Goal: Transaction & Acquisition: Obtain resource

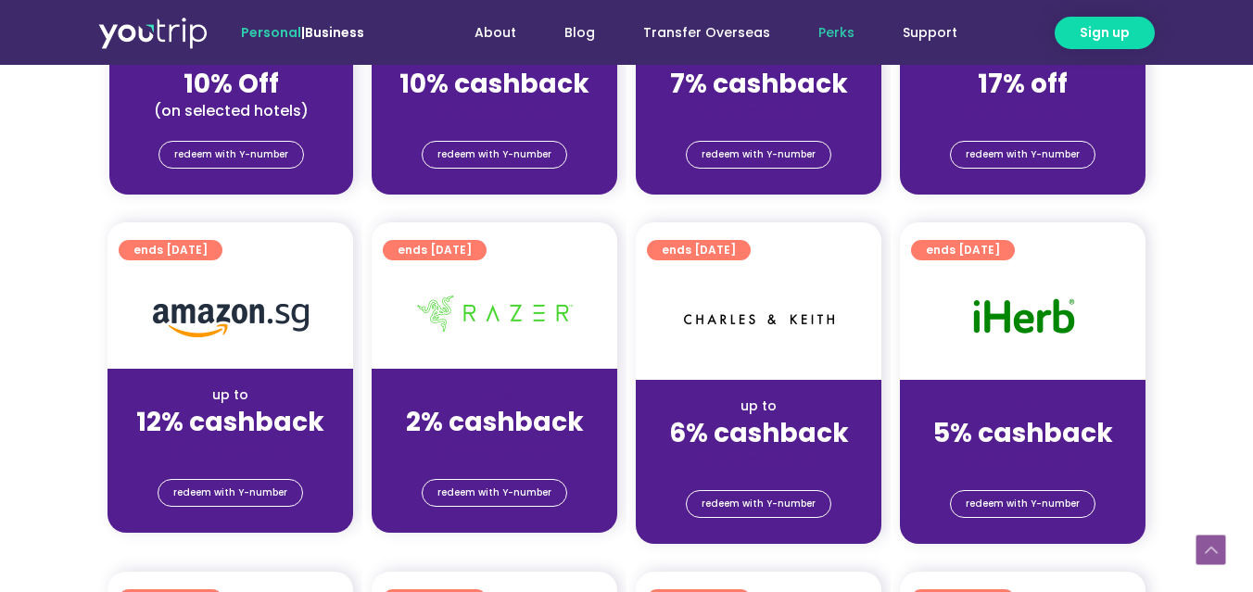
scroll to position [985, 0]
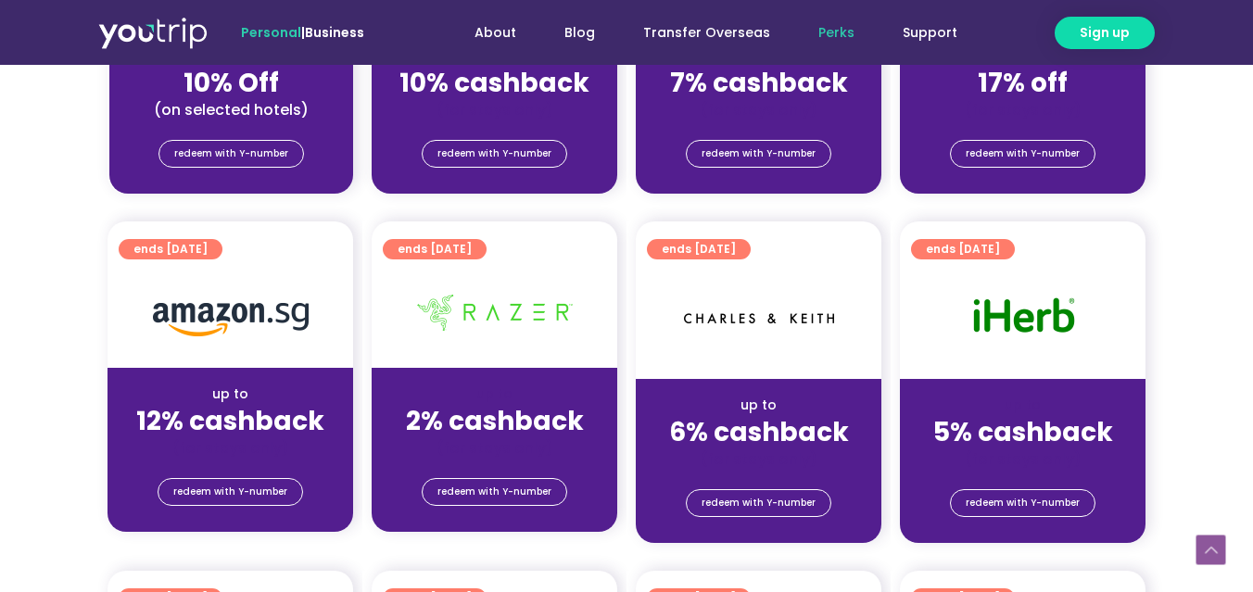
click at [630, 346] on section "ends 31 Dec 2025 up to 6% cashback (for stays only) redeem with Y-number" at bounding box center [759, 382] width 264 height 321
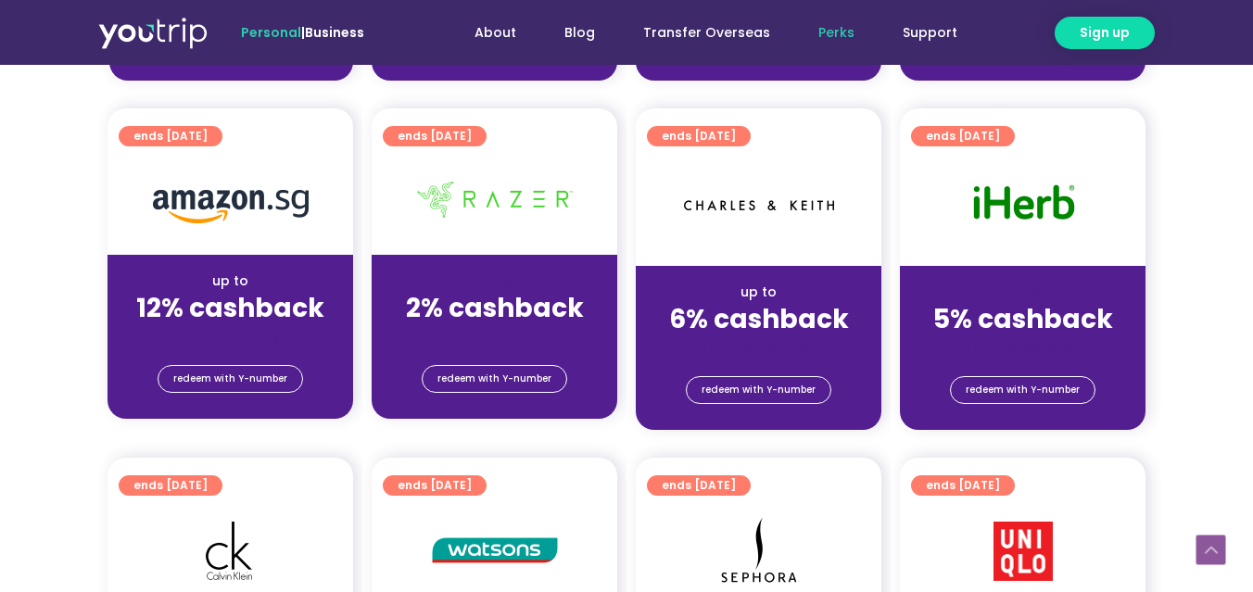
scroll to position [1102, 0]
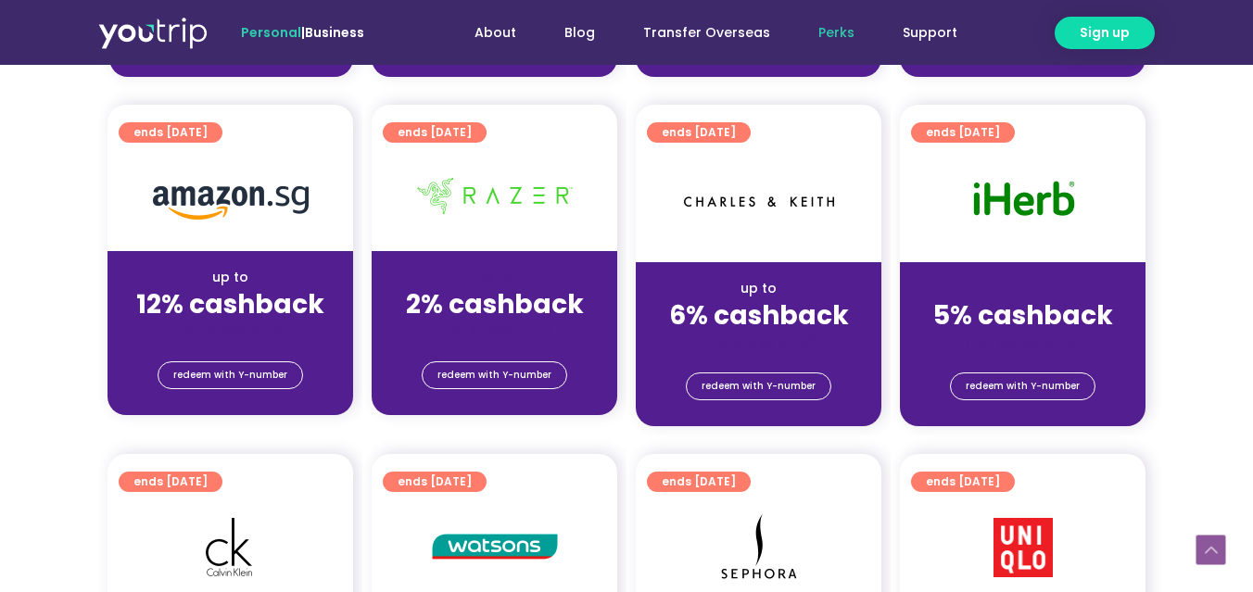
click at [762, 349] on div "(for stays only)" at bounding box center [759, 342] width 216 height 19
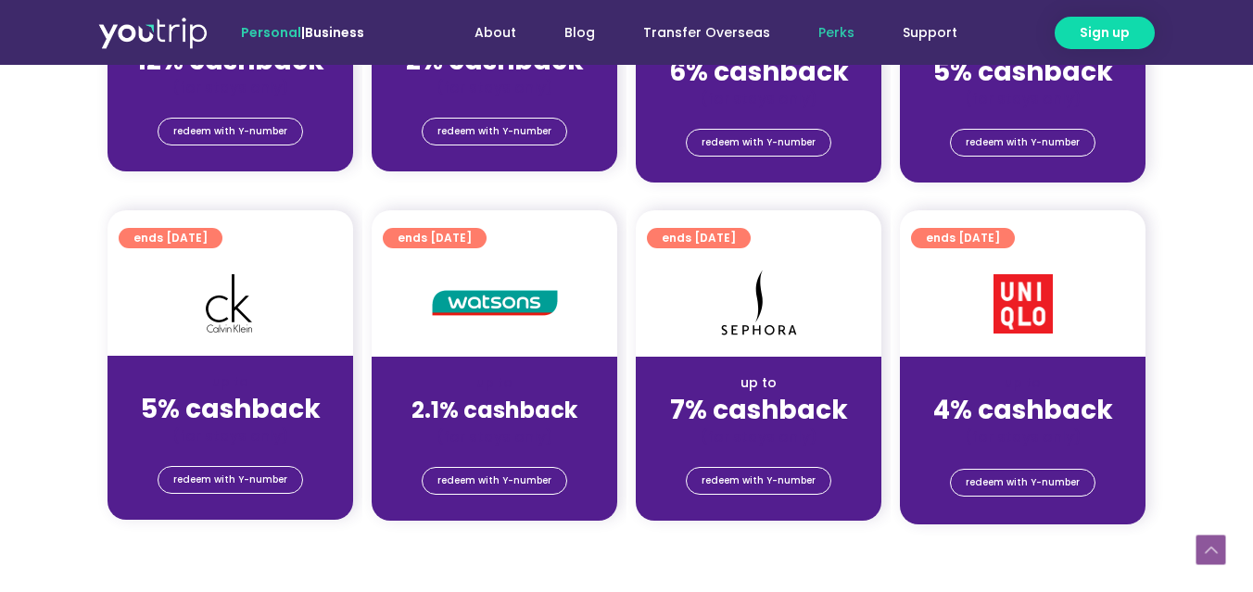
scroll to position [1351, 0]
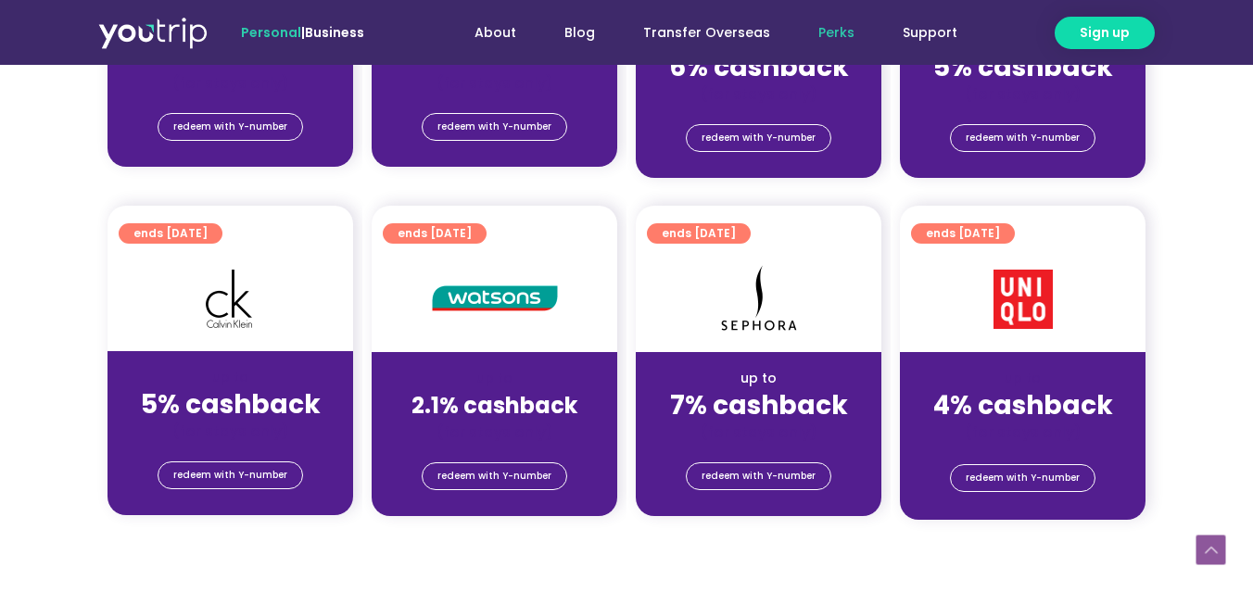
click at [629, 307] on section "ends 31 Dec 2025 up to 7% cashback (for stays only) redeem with Y-number" at bounding box center [759, 361] width 264 height 311
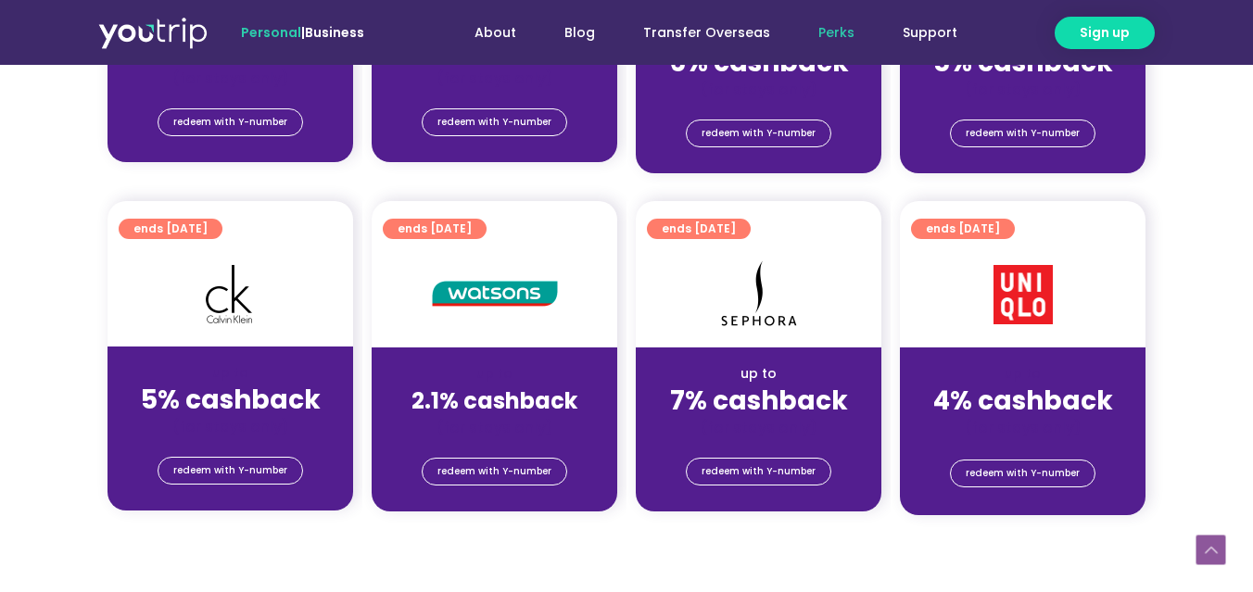
scroll to position [1342, 0]
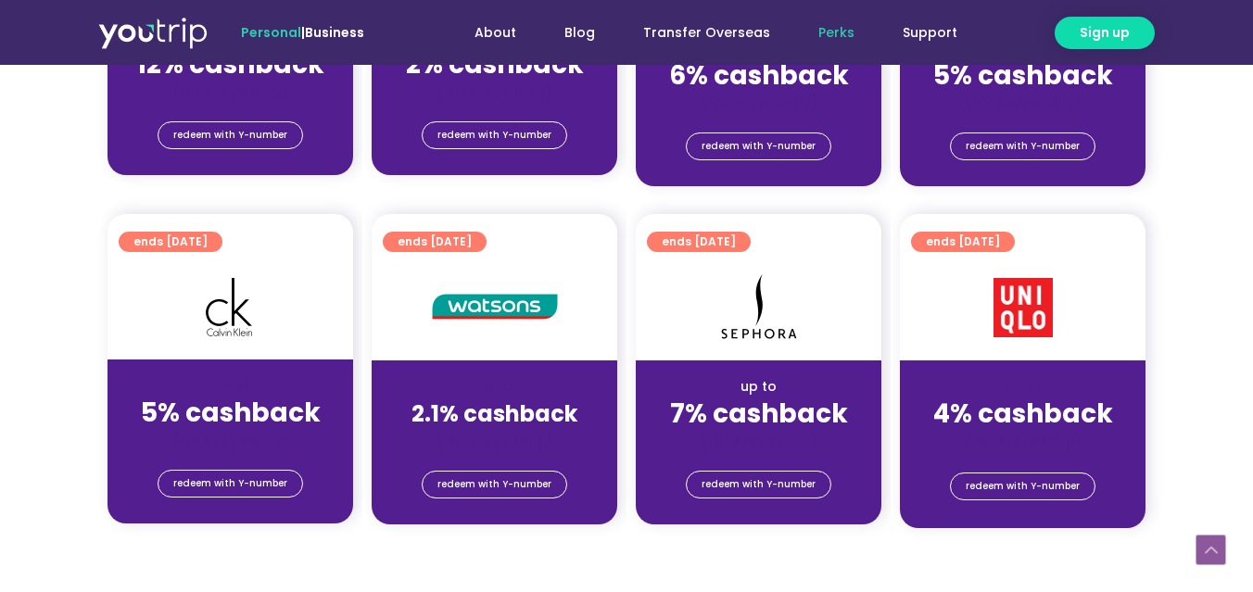
click at [747, 422] on strong "7% cashback" at bounding box center [759, 414] width 178 height 36
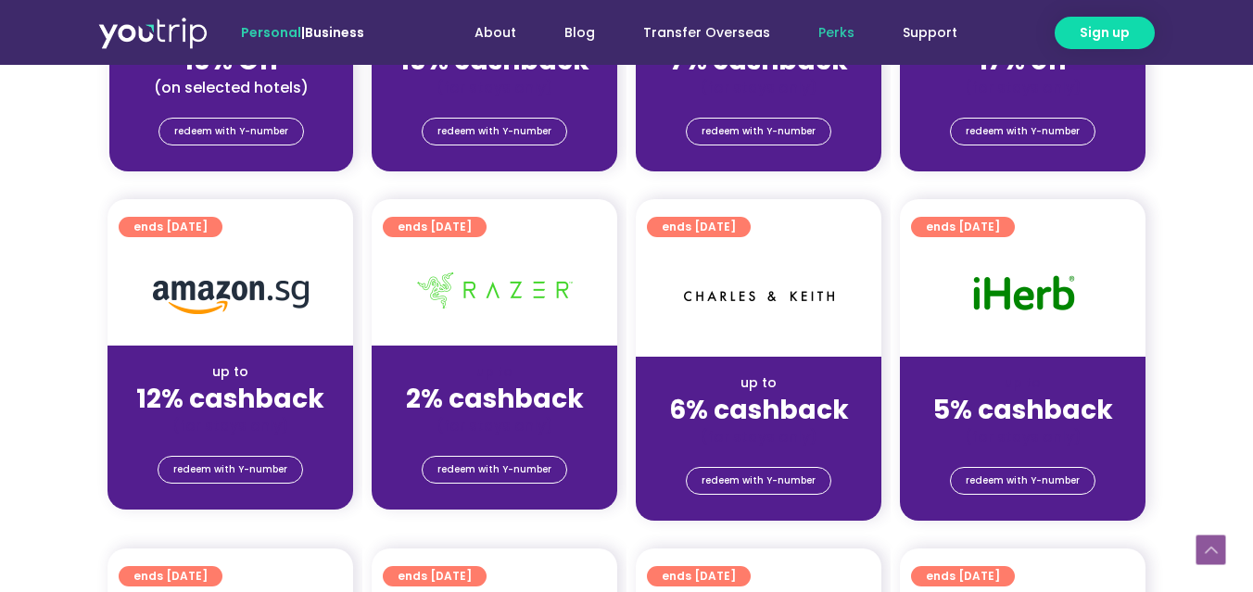
scroll to position [1002, 0]
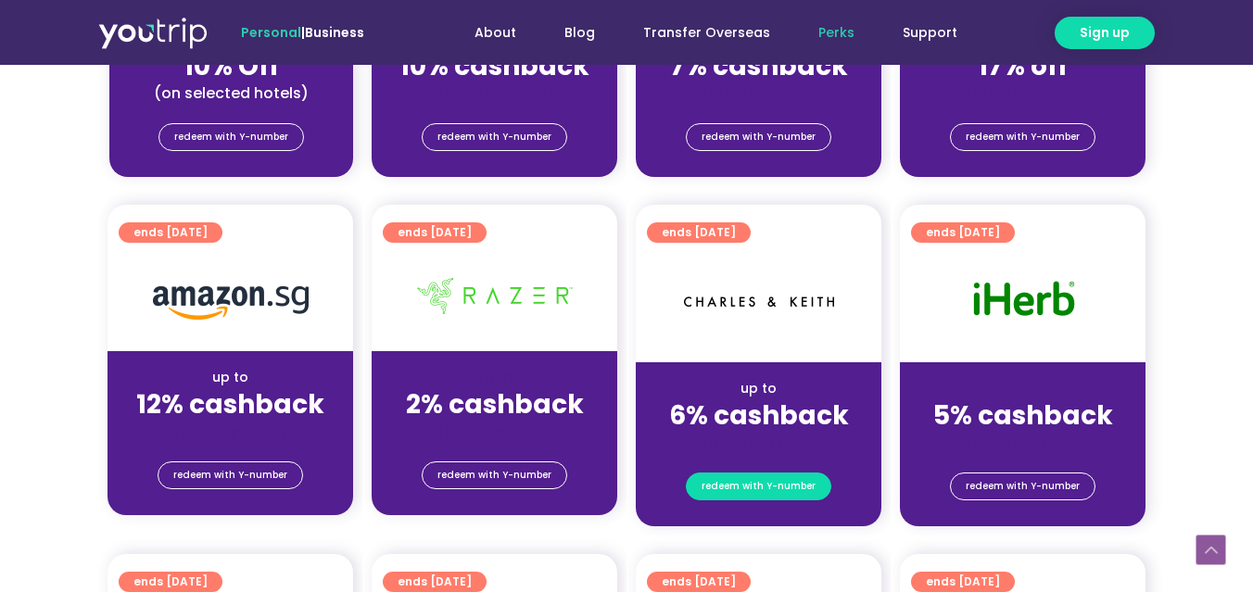
click at [769, 489] on span "redeem with Y-number" at bounding box center [759, 487] width 114 height 26
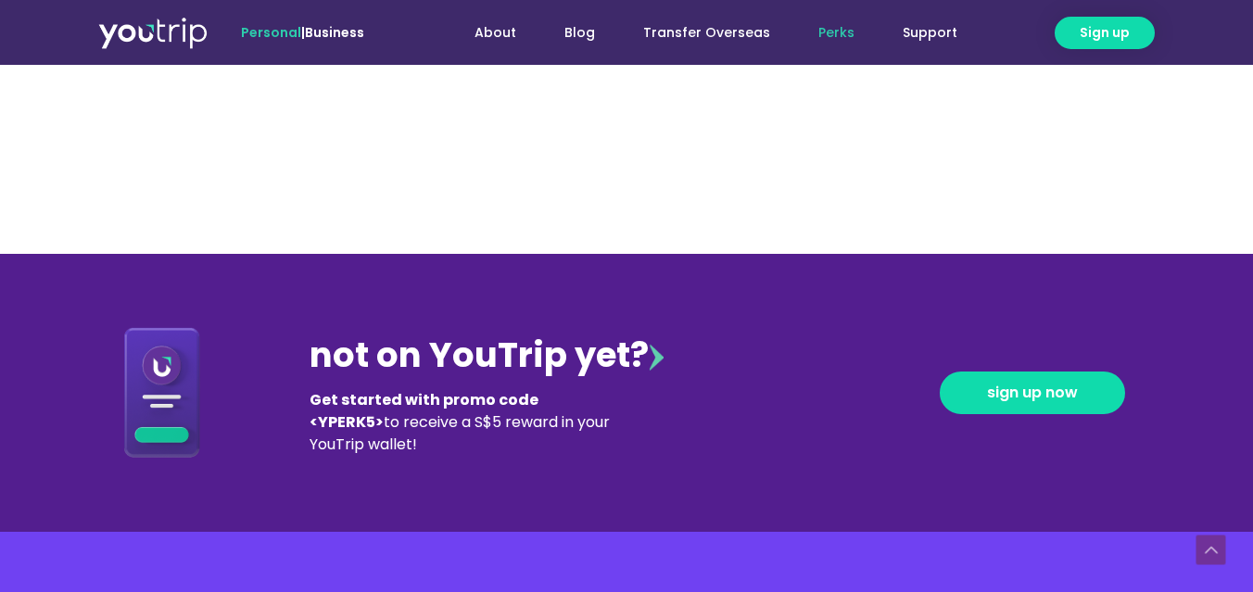
scroll to position [1854, 0]
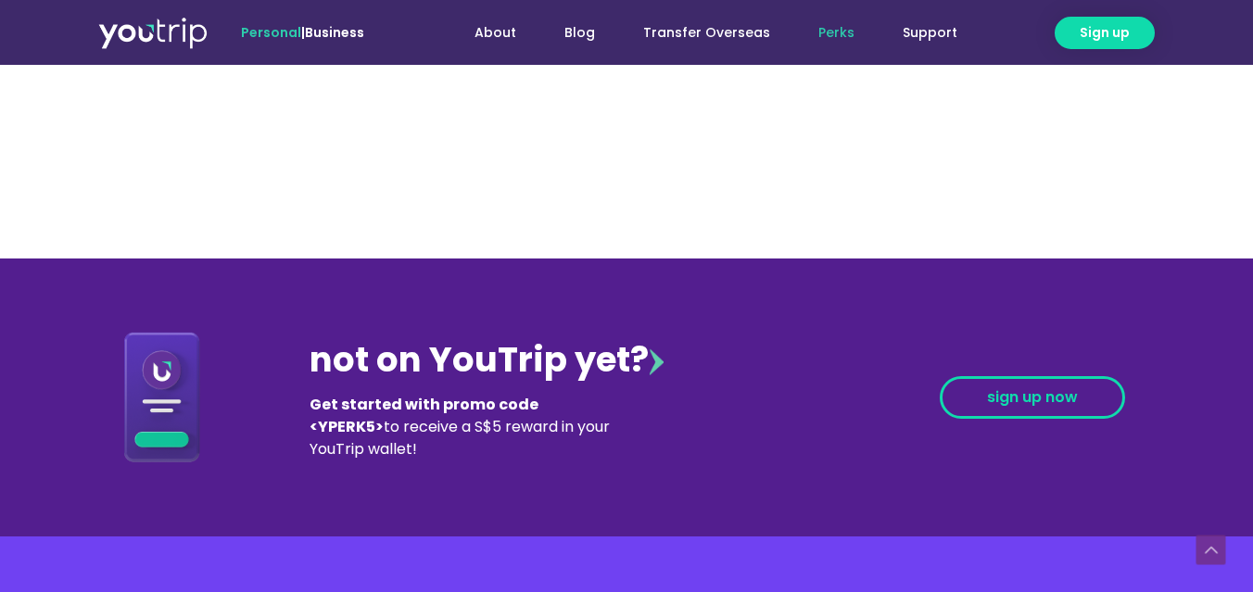
click at [958, 392] on link "sign up now" at bounding box center [1032, 397] width 185 height 43
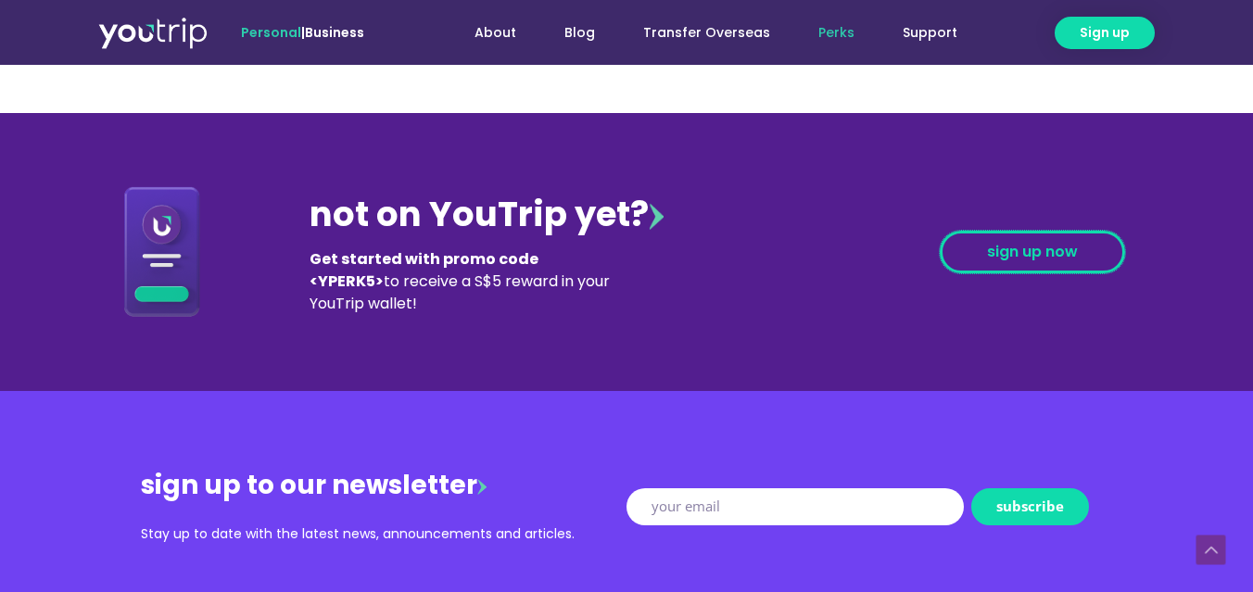
scroll to position [1994, 0]
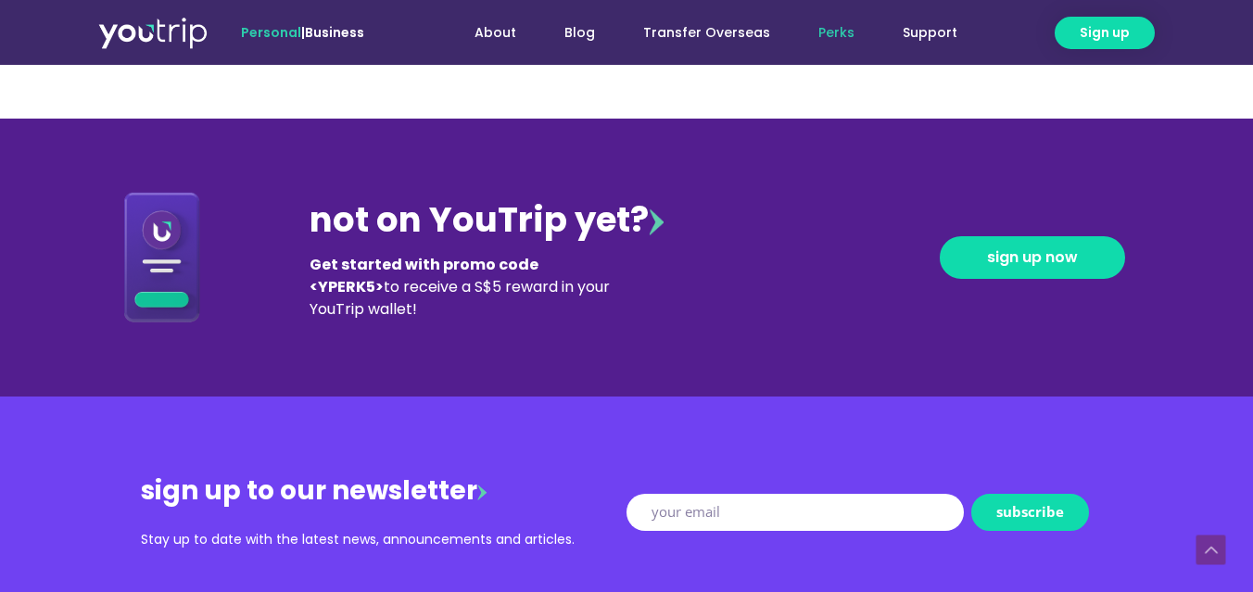
click at [657, 271] on div "not on YouTrip yet? Get started with promo code <YPERK5> to receive a S$5 rewar…" at bounding box center [521, 258] width 423 height 126
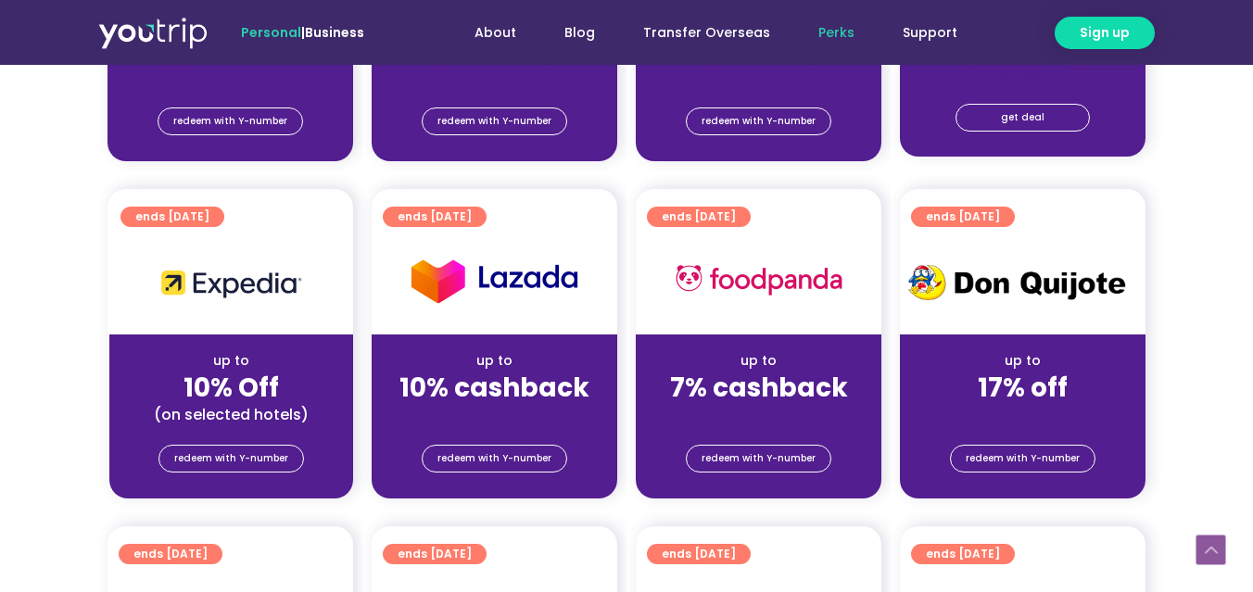
scroll to position [0, 0]
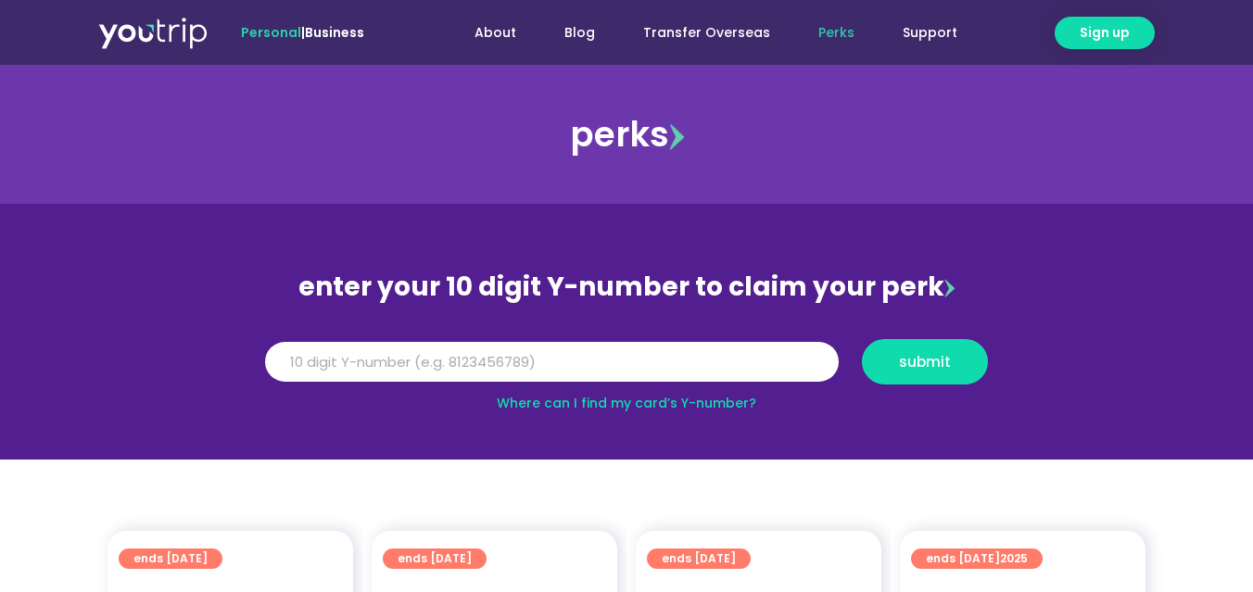
click at [650, 400] on link "Where can I find my card’s Y-number?" at bounding box center [627, 403] width 260 height 19
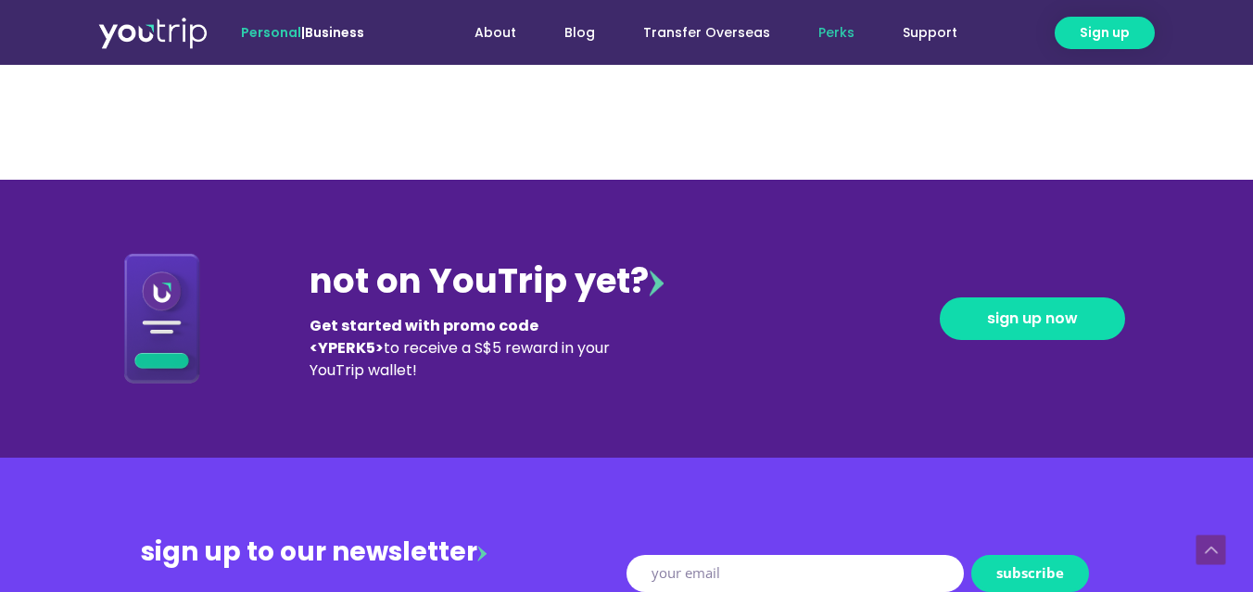
scroll to position [1927, 0]
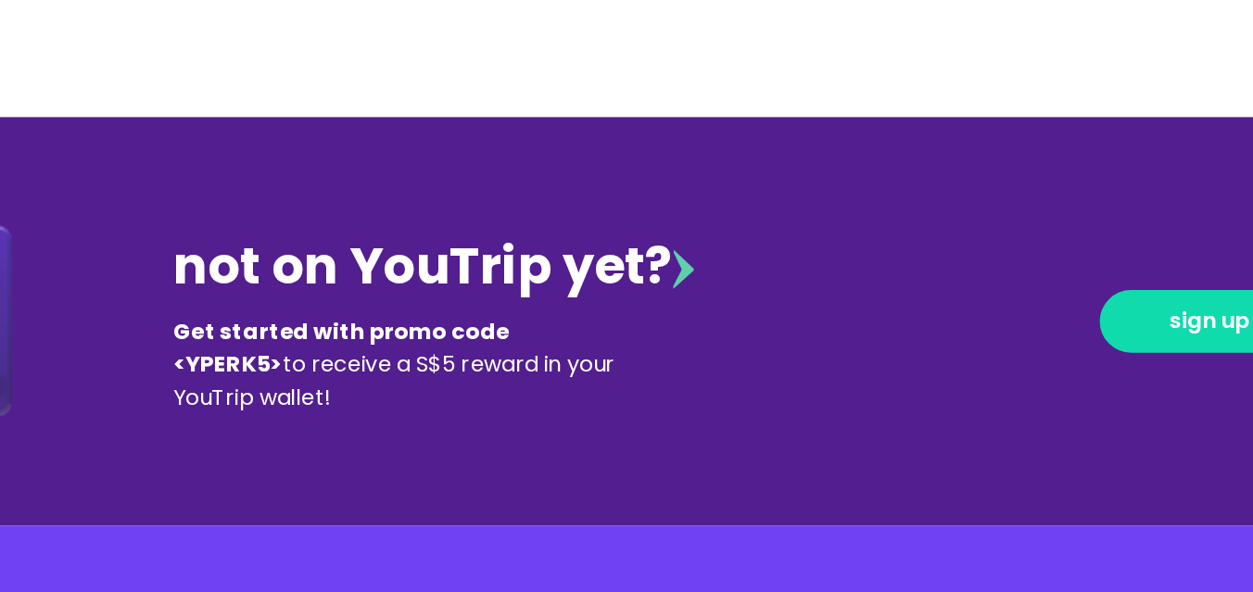
click at [539, 331] on b "Get started with promo code <YPERK5>" at bounding box center [424, 343] width 229 height 44
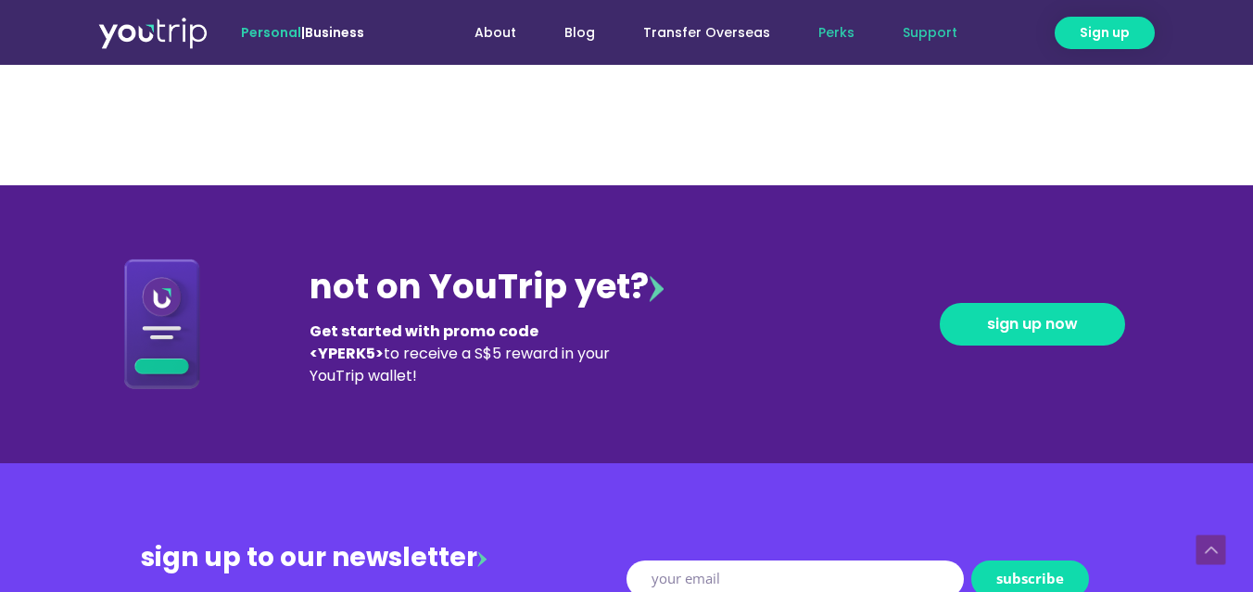
click at [919, 34] on link "Support" at bounding box center [930, 33] width 103 height 34
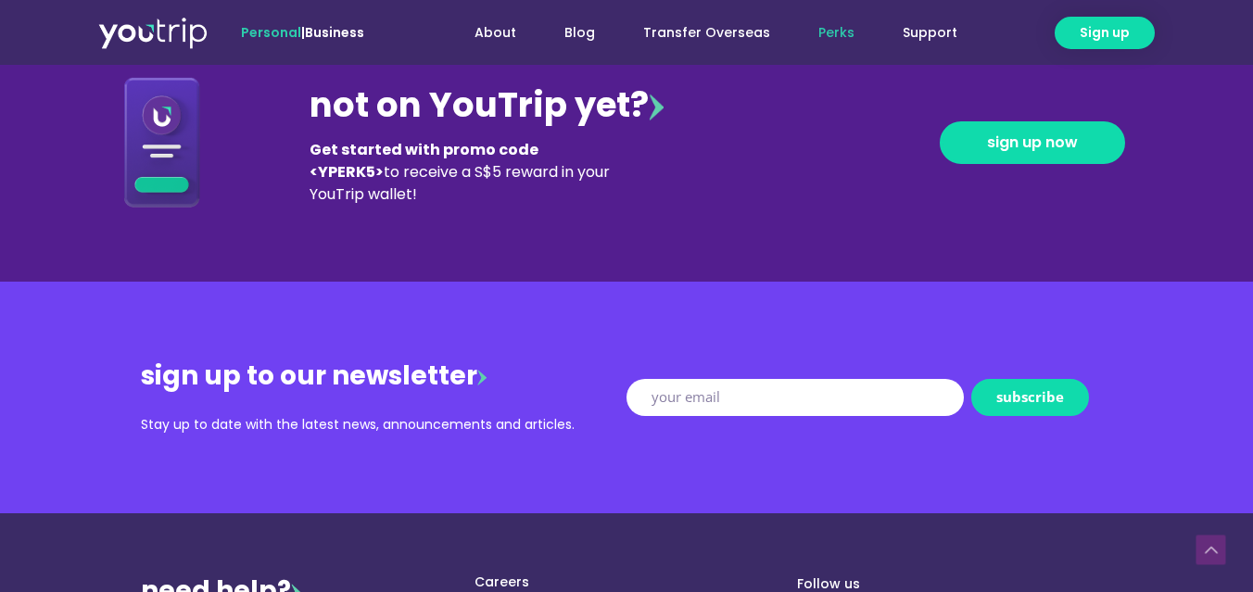
scroll to position [2084, 0]
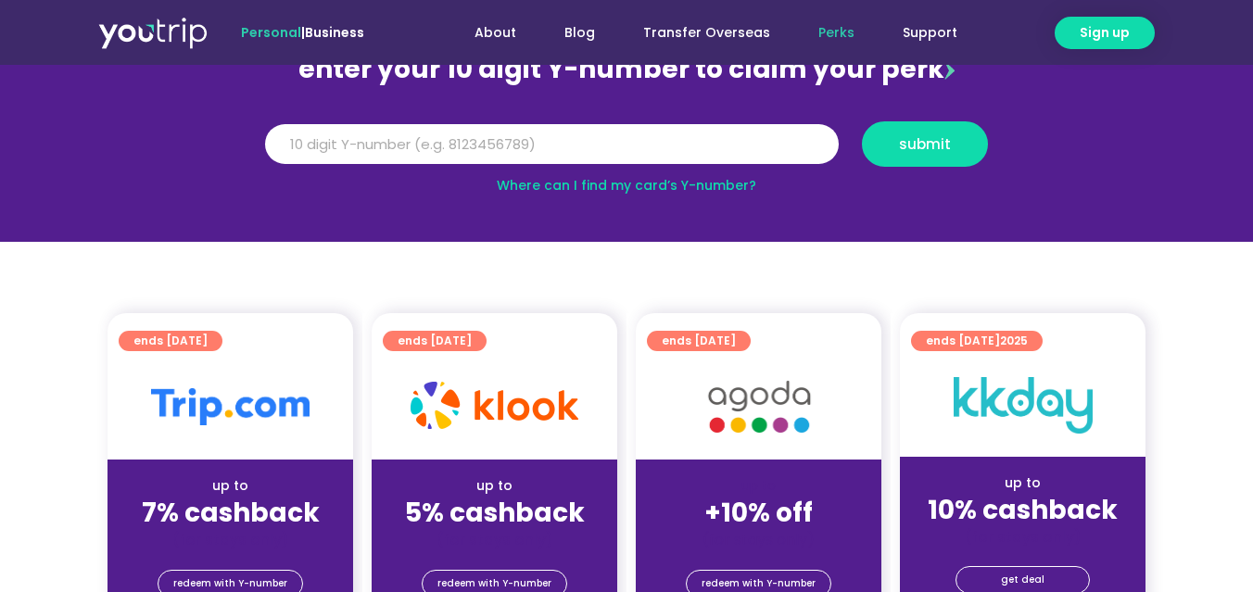
scroll to position [241, 0]
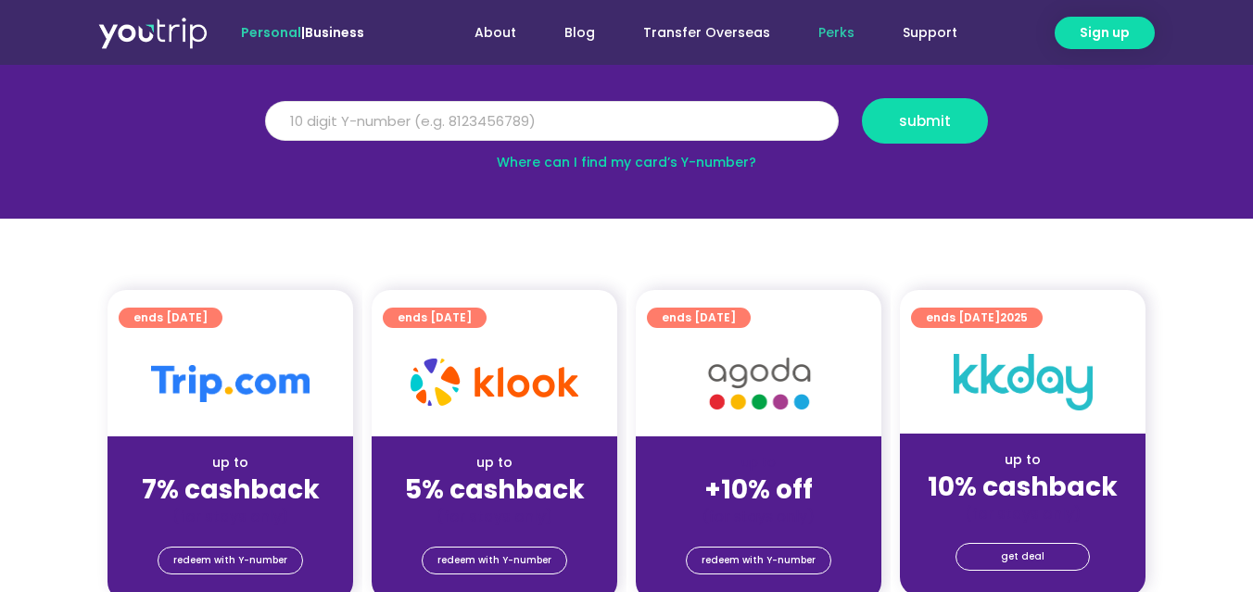
click at [465, 118] on input "Y Number" at bounding box center [552, 121] width 574 height 41
click at [346, 124] on input "Y Number" at bounding box center [552, 121] width 574 height 41
type input "8113165298"
click at [915, 114] on span "submit" at bounding box center [925, 121] width 52 height 14
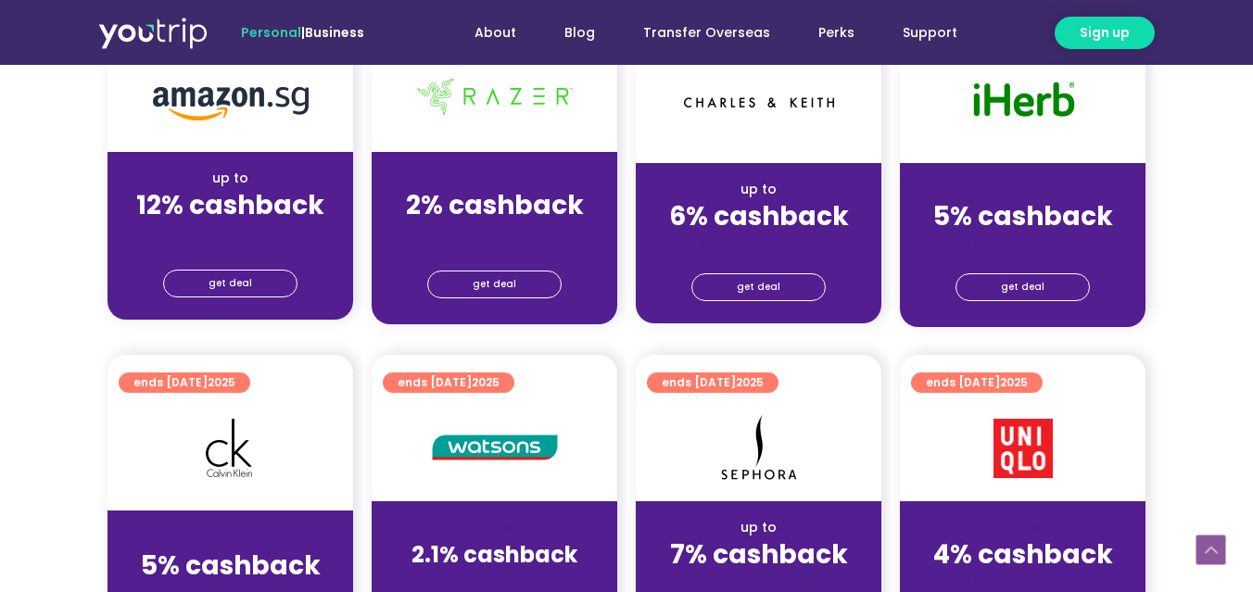
scroll to position [1226, 0]
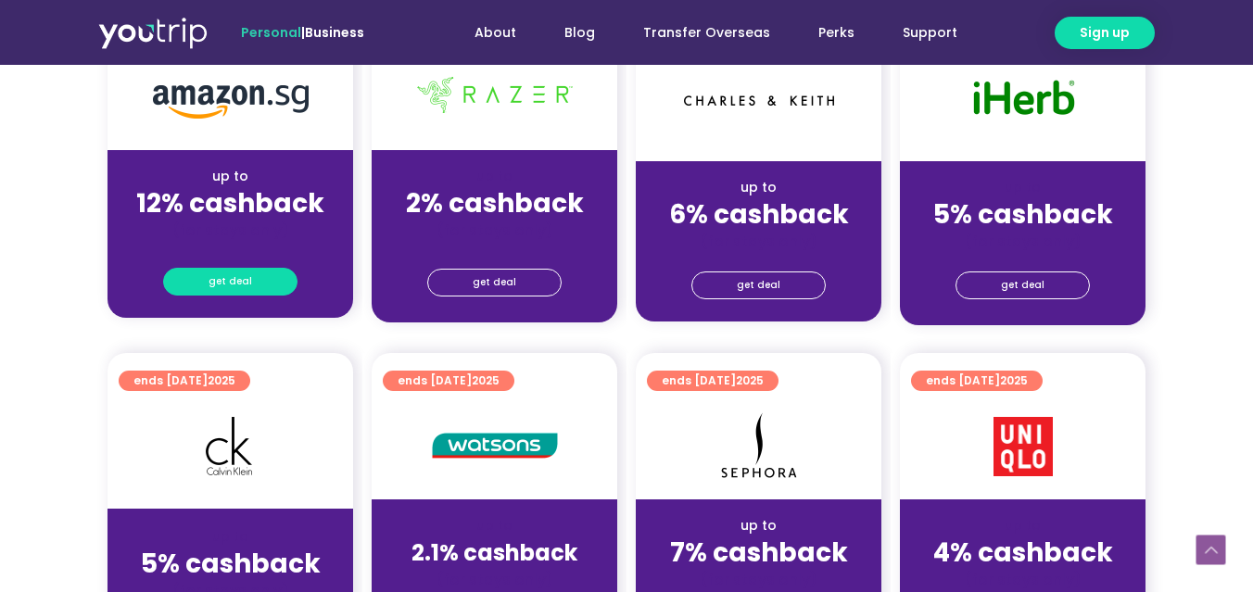
click at [225, 285] on span "get deal" at bounding box center [231, 282] width 44 height 26
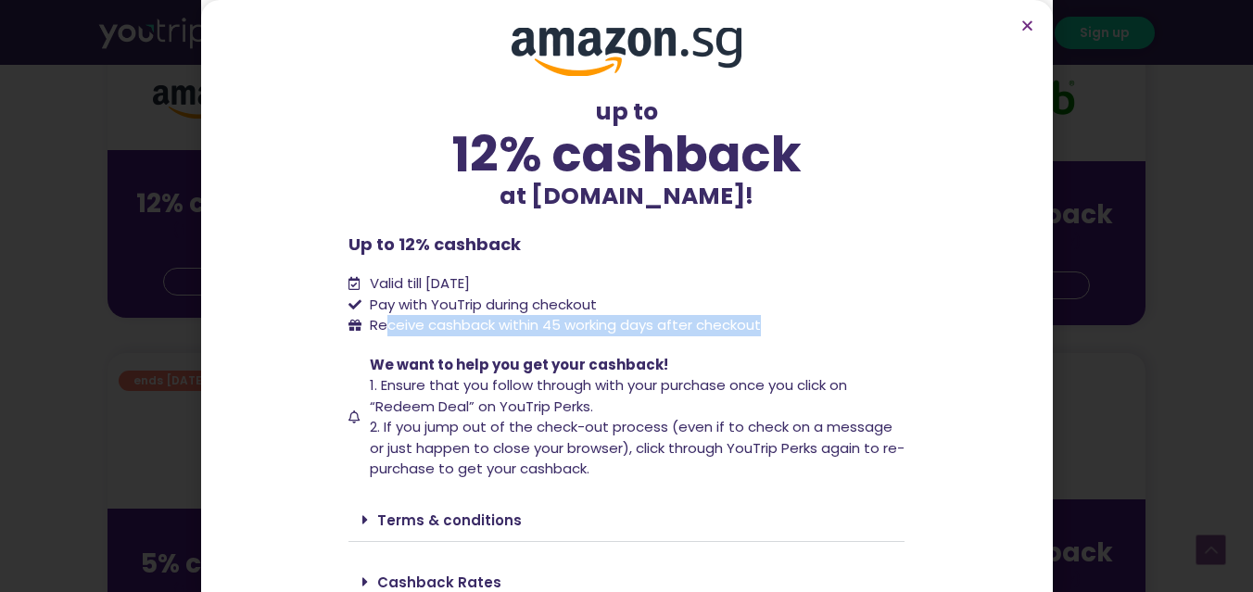
drag, startPoint x: 389, startPoint y: 328, endPoint x: 790, endPoint y: 331, distance: 400.5
click at [790, 331] on li "Receive cashback within 45 working days after checkout" at bounding box center [627, 325] width 556 height 21
click at [808, 337] on div "up to 12% cashback at Amazon.sg! up to 12% cashback at Amazon.sg! Up to 12% cas…" at bounding box center [627, 342] width 556 height 628
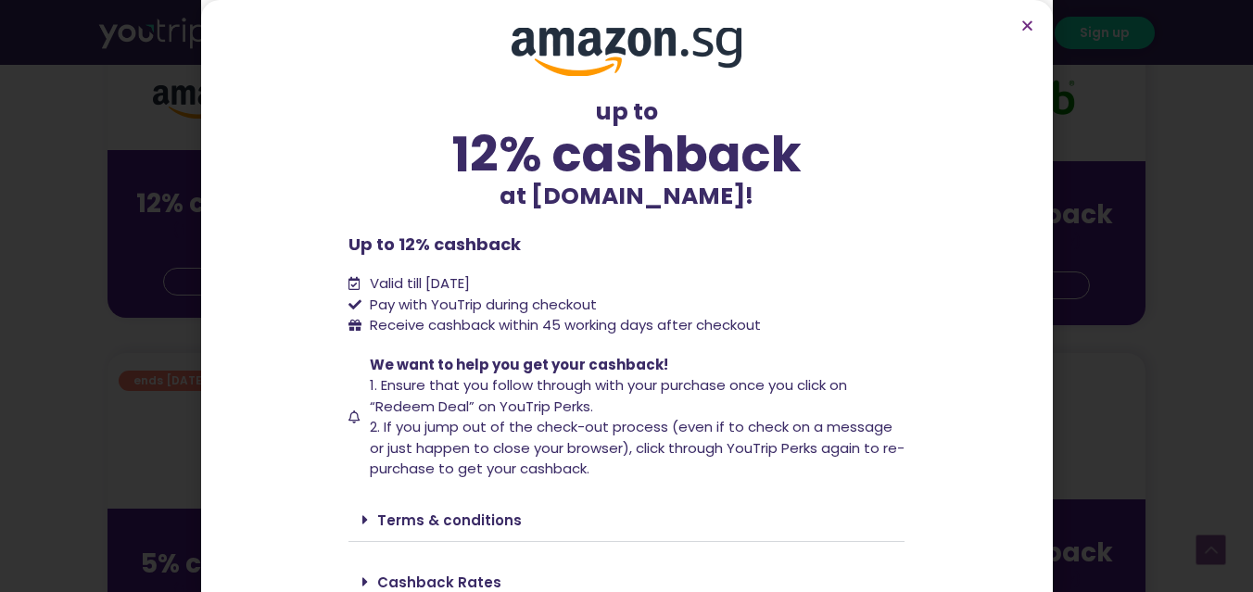
click at [702, 226] on div "up to 12% cashback at Amazon.sg! up to 12% cashback at Amazon.sg! Up to 12% cas…" at bounding box center [627, 342] width 556 height 628
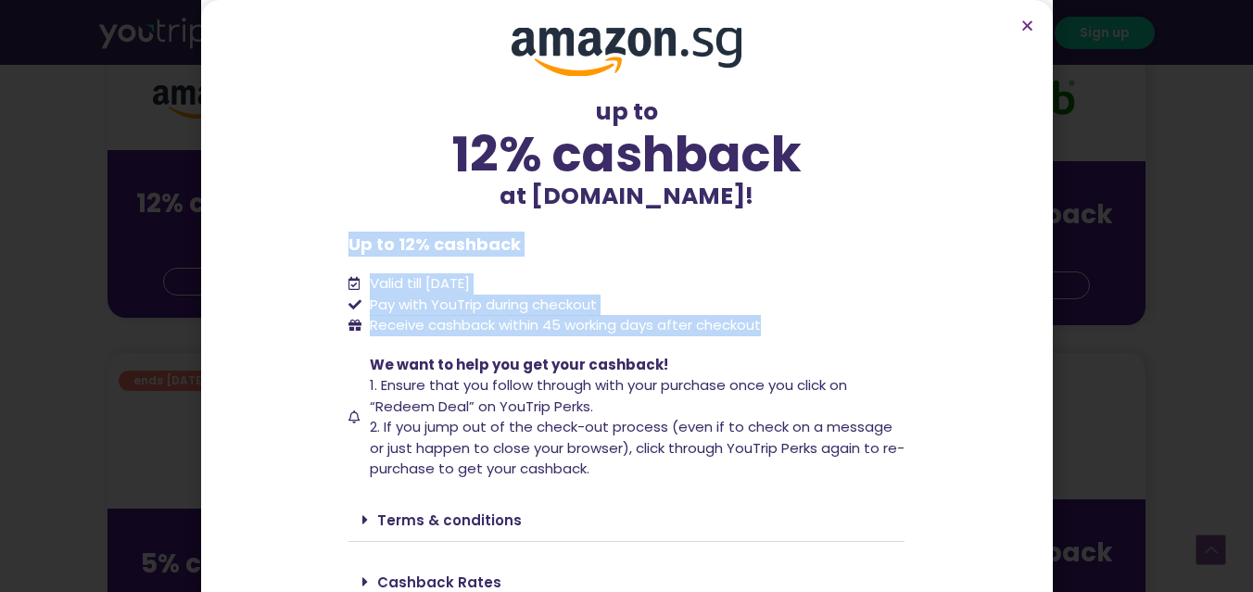
drag, startPoint x: 299, startPoint y: 238, endPoint x: 625, endPoint y: 338, distance: 341.3
click at [625, 338] on section "up to 12% cashback at Amazon.sg! up to 12% cashback at Amazon.sg! Up to 12% cas…" at bounding box center [627, 341] width 852 height 683
click at [907, 268] on section "up to 12% cashback at Amazon.sg! up to 12% cashback at Amazon.sg! Up to 12% cas…" at bounding box center [627, 341] width 852 height 683
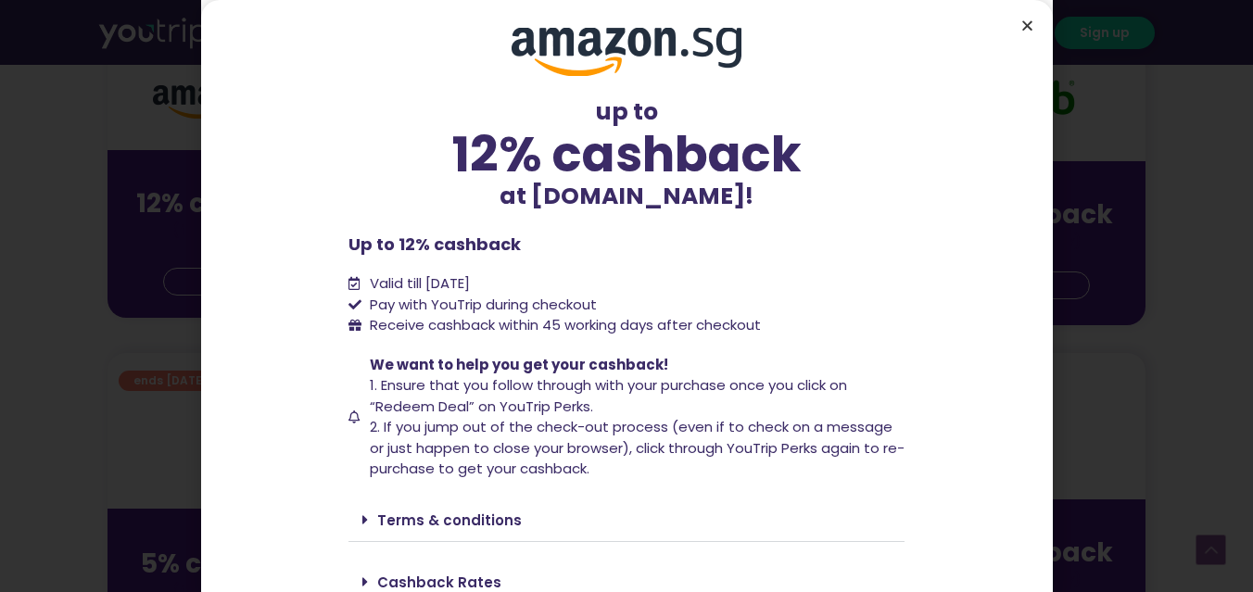
click at [1026, 25] on icon "Close" at bounding box center [1028, 26] width 14 height 14
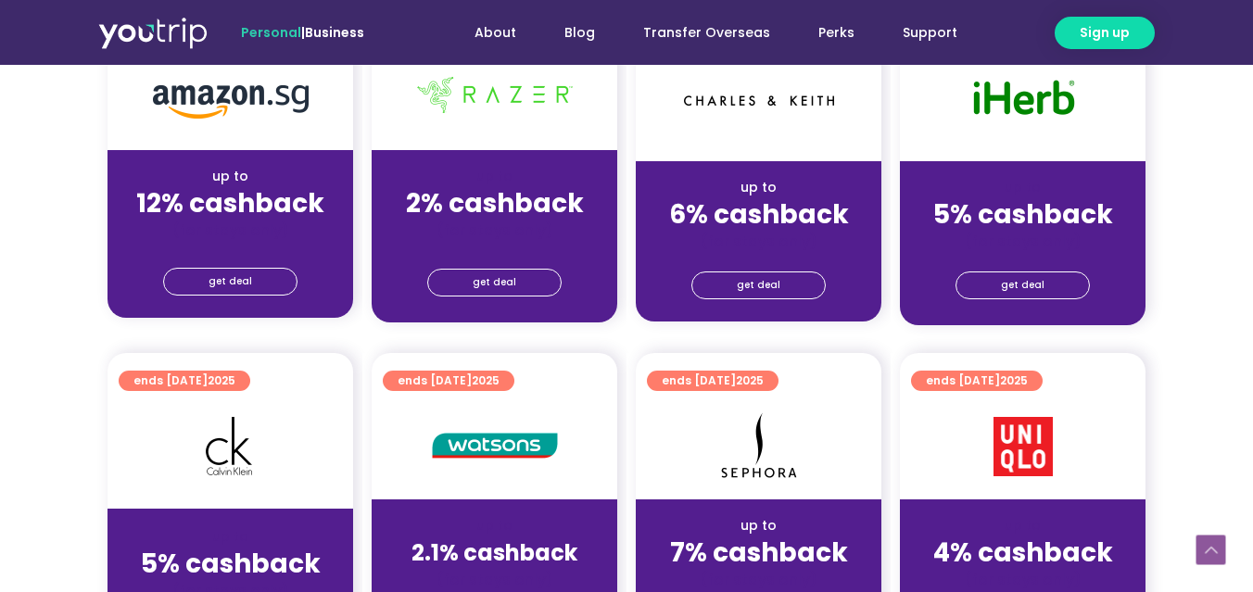
click at [886, 340] on div "ends 31 Dec 2025 up to 6% cashback (for stays only) get deal" at bounding box center [759, 176] width 264 height 344
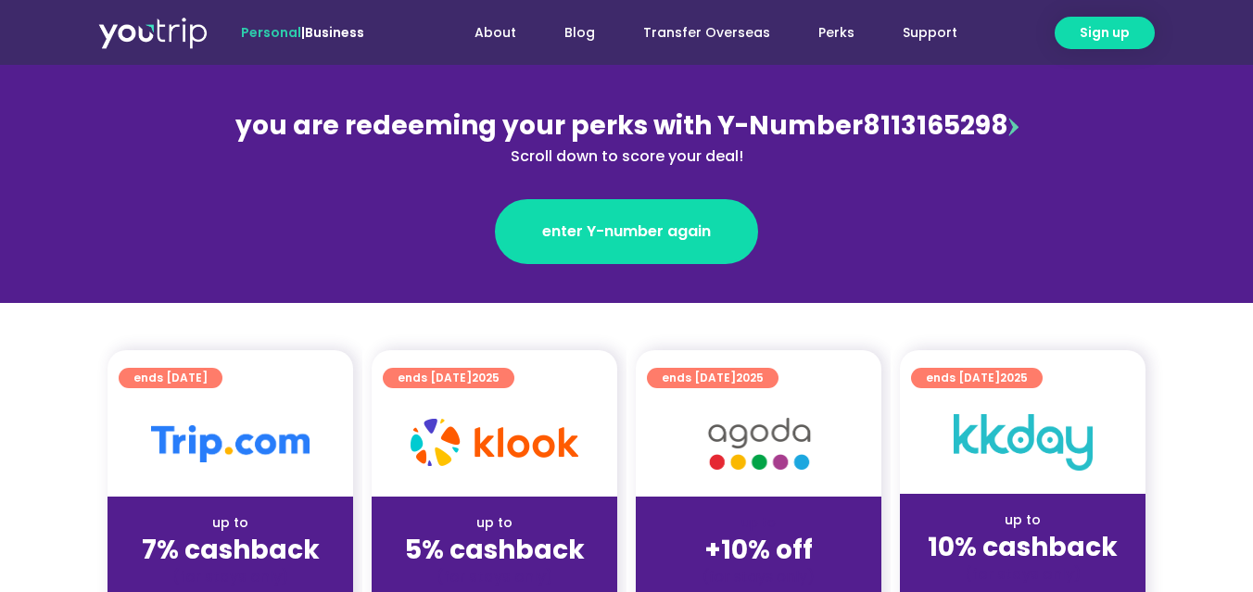
scroll to position [0, 0]
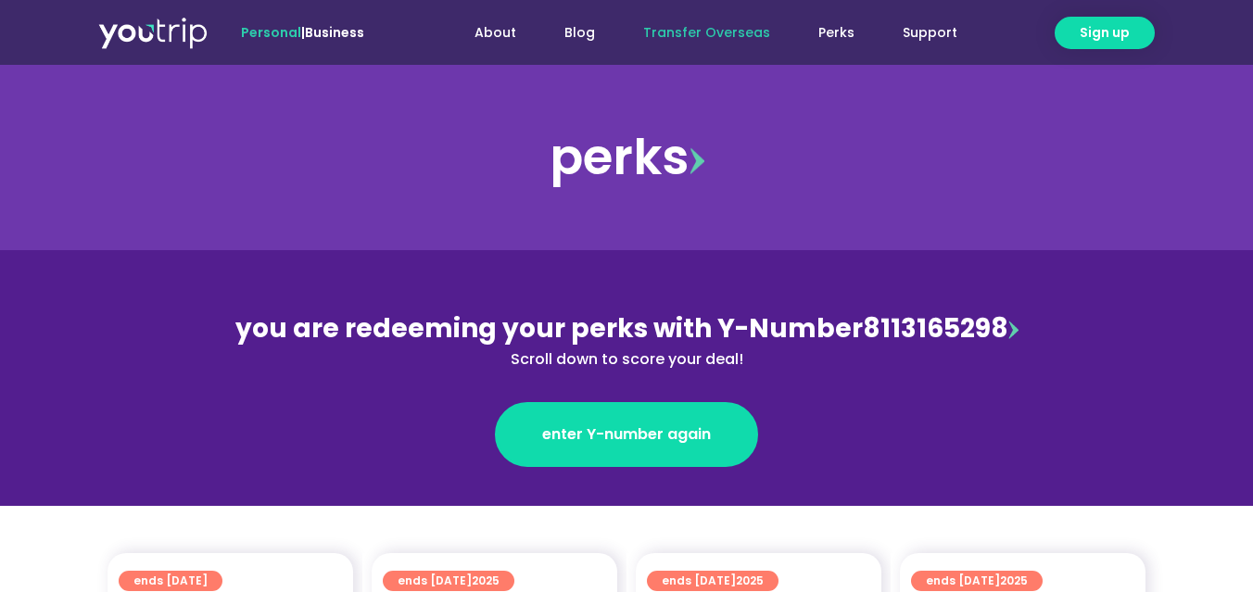
click at [715, 36] on link "Transfer Overseas" at bounding box center [706, 33] width 175 height 34
